Goal: Information Seeking & Learning: Learn about a topic

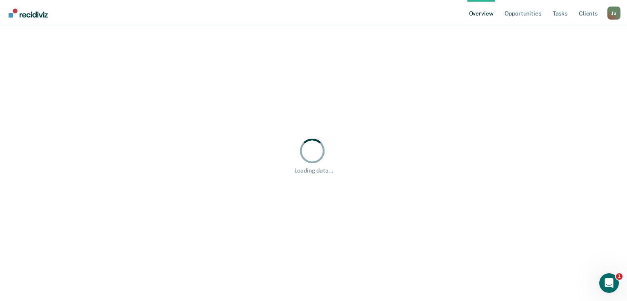
click at [52, 167] on div "Loading data..." at bounding box center [314, 156] width 582 height 38
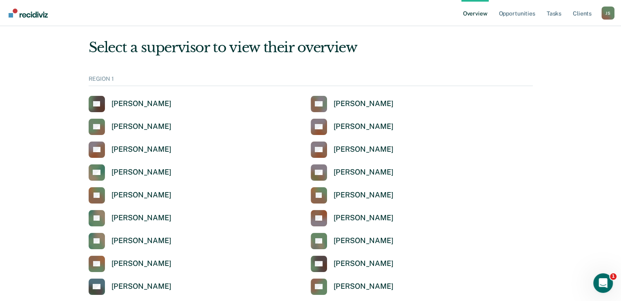
scroll to position [7, 0]
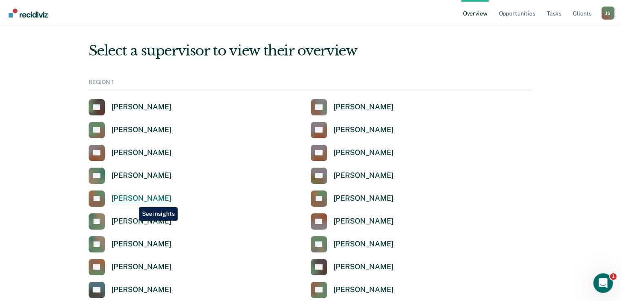
click at [133, 201] on div "[PERSON_NAME]" at bounding box center [142, 198] width 60 height 9
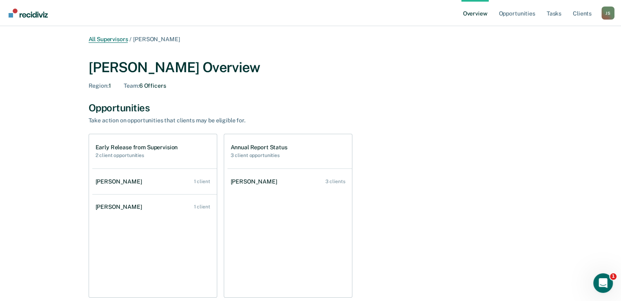
click at [116, 39] on link "All Supervisors" at bounding box center [109, 39] width 40 height 7
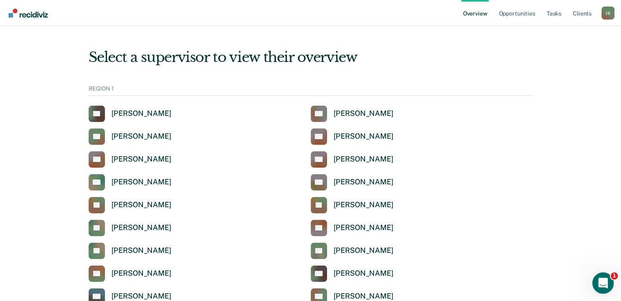
click at [604, 289] on icon "Open Intercom Messenger" at bounding box center [602, 282] width 13 height 13
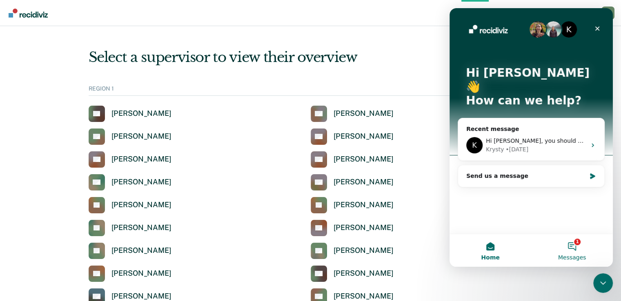
click at [576, 247] on button "1 Messages" at bounding box center [572, 250] width 82 height 33
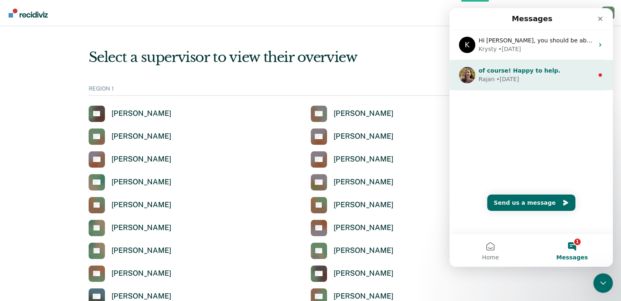
click at [523, 79] on div "Rajan • [DATE]" at bounding box center [536, 79] width 115 height 9
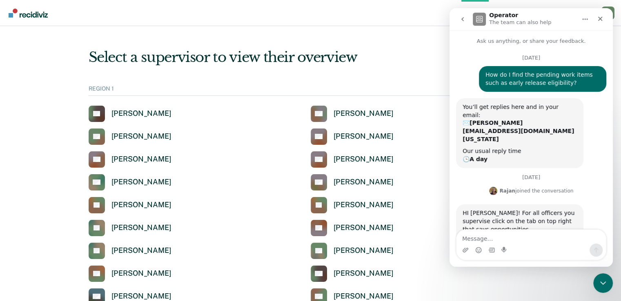
scroll to position [36, 0]
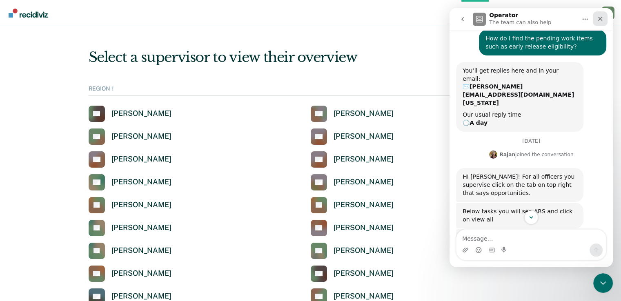
click at [603, 18] on icon "Close" at bounding box center [600, 19] width 7 height 7
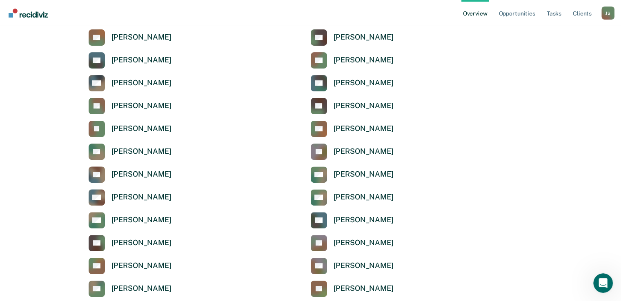
scroll to position [0, 0]
